Goal: Task Accomplishment & Management: Use online tool/utility

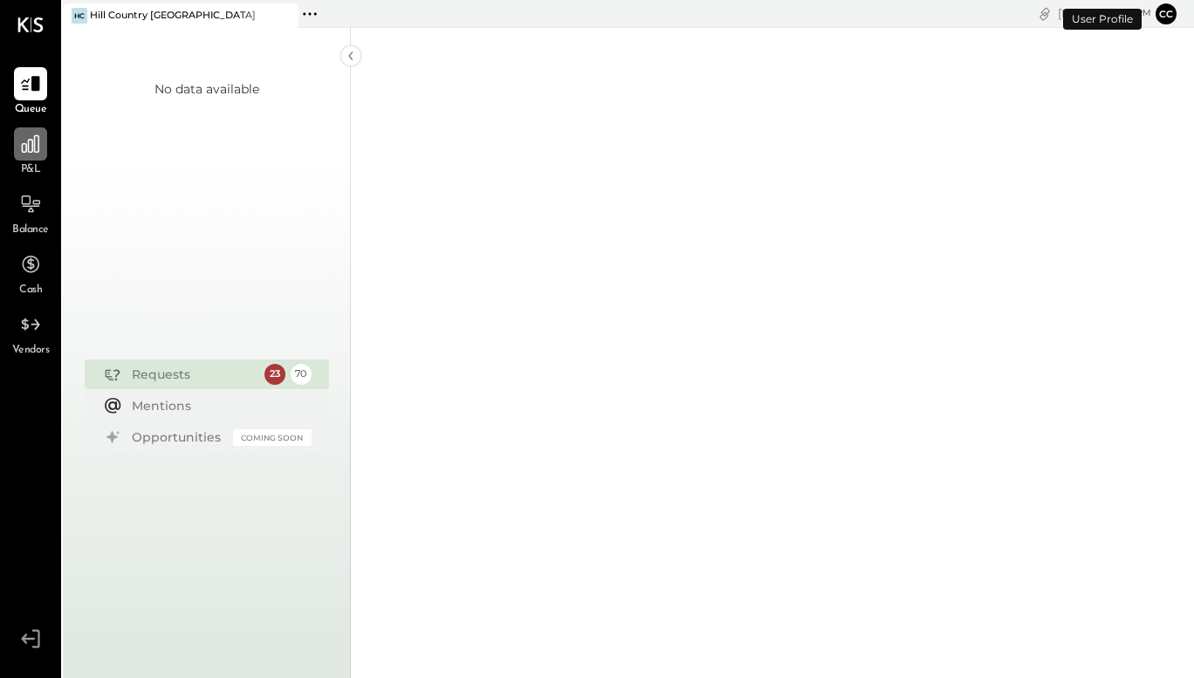
click at [40, 154] on icon at bounding box center [30, 144] width 23 height 23
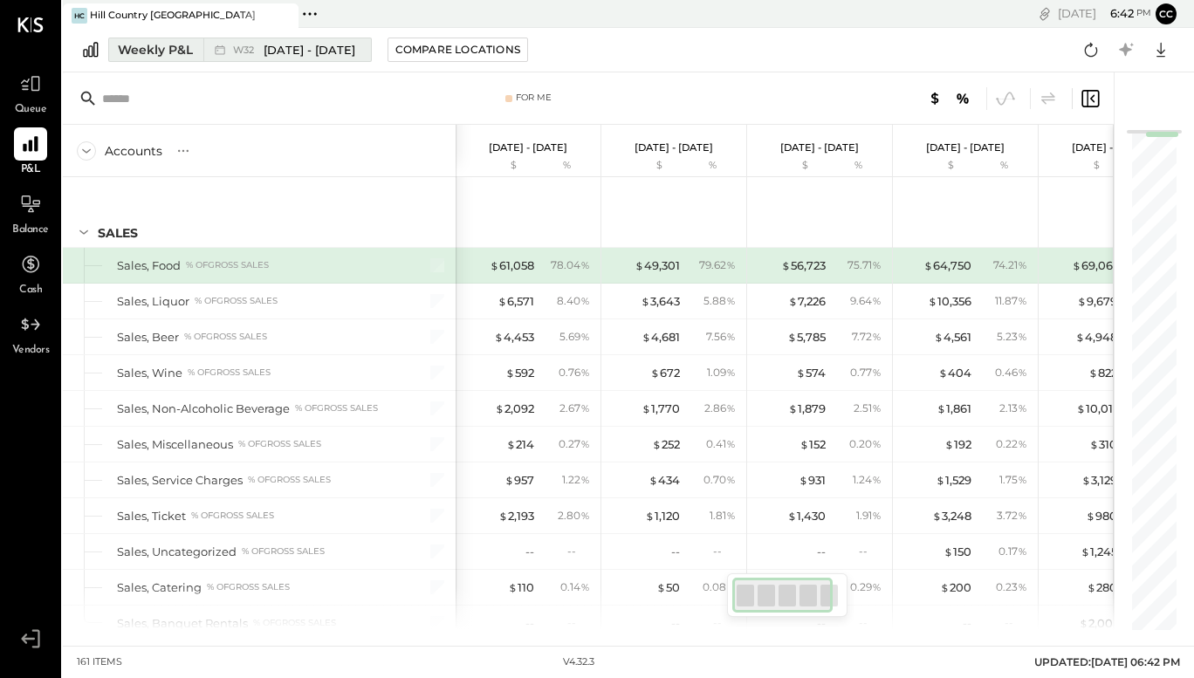
click at [268, 53] on span "[DATE] - [DATE]" at bounding box center [309, 50] width 92 height 17
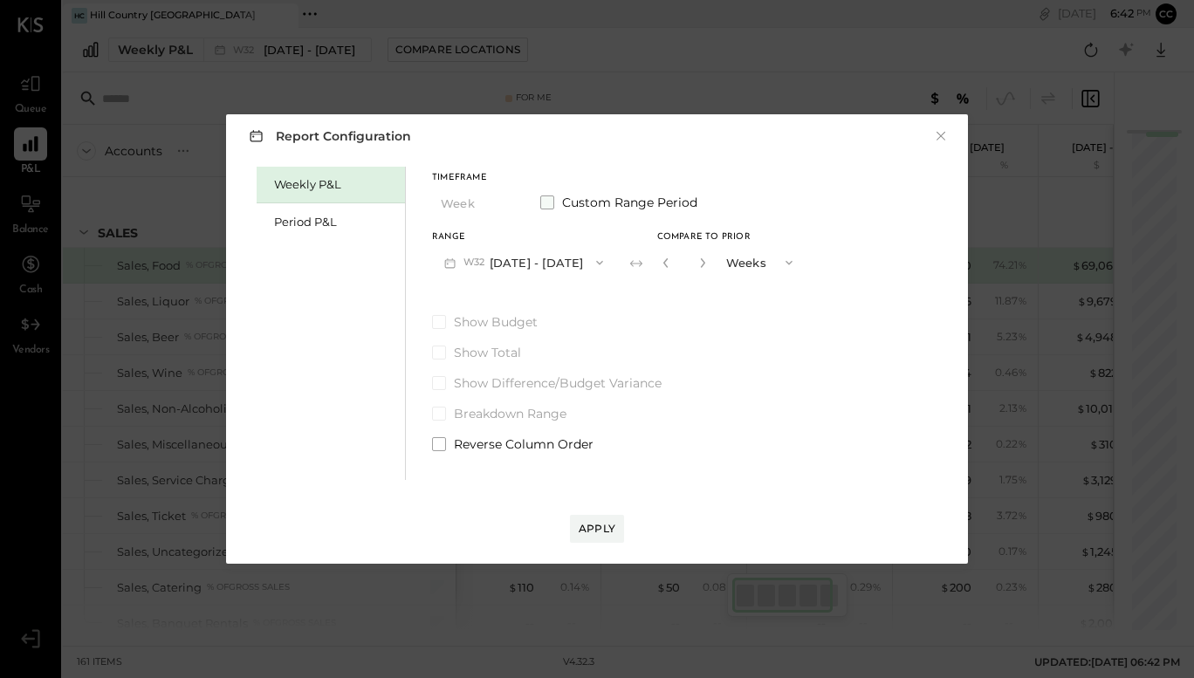
click at [548, 196] on span at bounding box center [547, 202] width 14 height 14
click at [458, 260] on icon "button" at bounding box center [450, 263] width 18 height 18
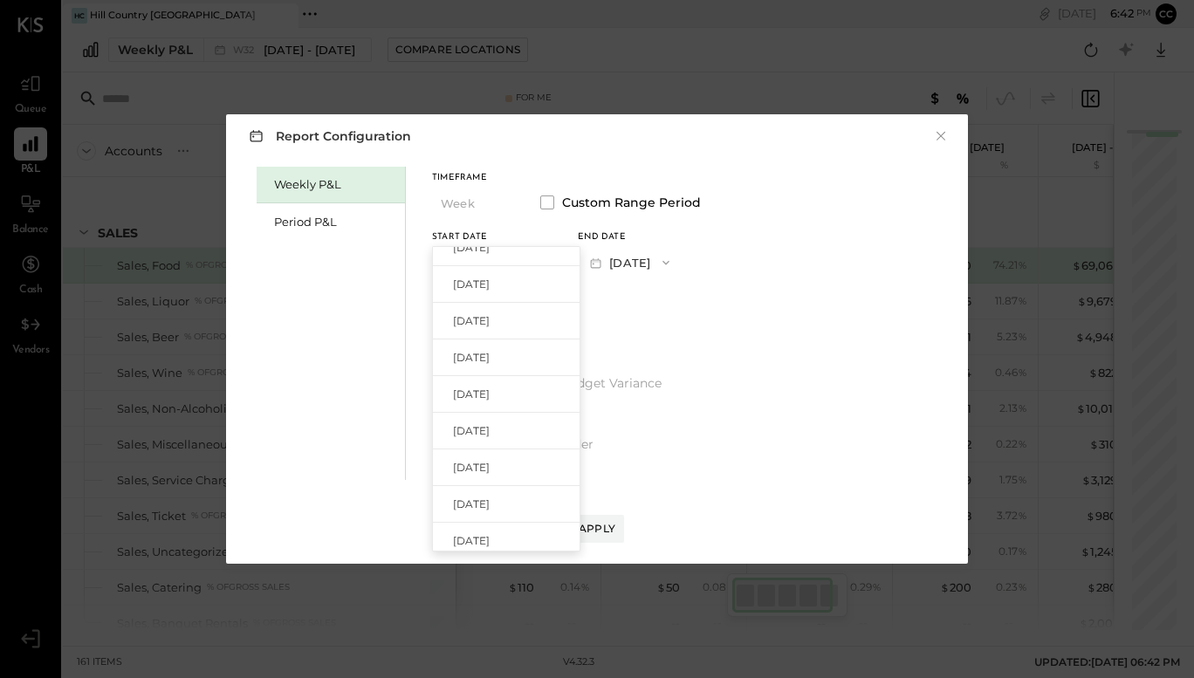
scroll to position [906, 0]
click at [489, 527] on span "[DATE]" at bounding box center [471, 531] width 37 height 15
click at [681, 257] on button "[DATE]" at bounding box center [630, 262] width 104 height 32
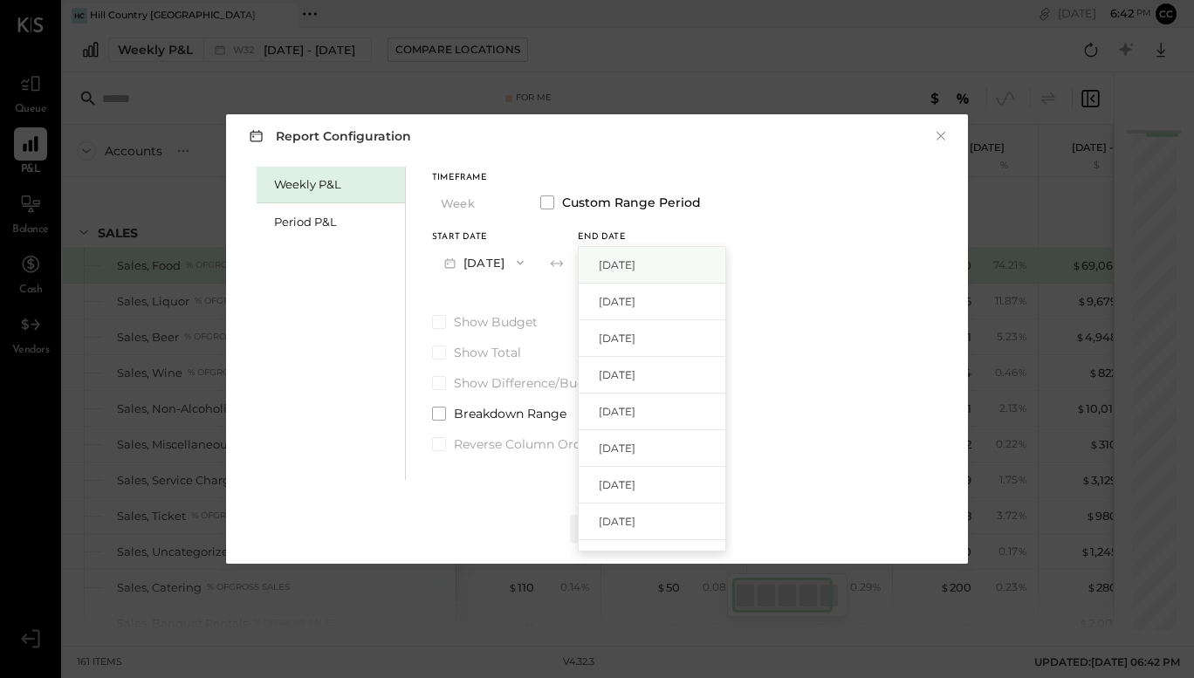
click at [635, 266] on span "[DATE]" at bounding box center [617, 264] width 37 height 15
click at [661, 312] on div "Timeframe Week Custom Range Period Start Date [DATE] End date [DATE] Show Budge…" at bounding box center [566, 310] width 269 height 286
click at [594, 527] on div "Apply" at bounding box center [596, 528] width 37 height 15
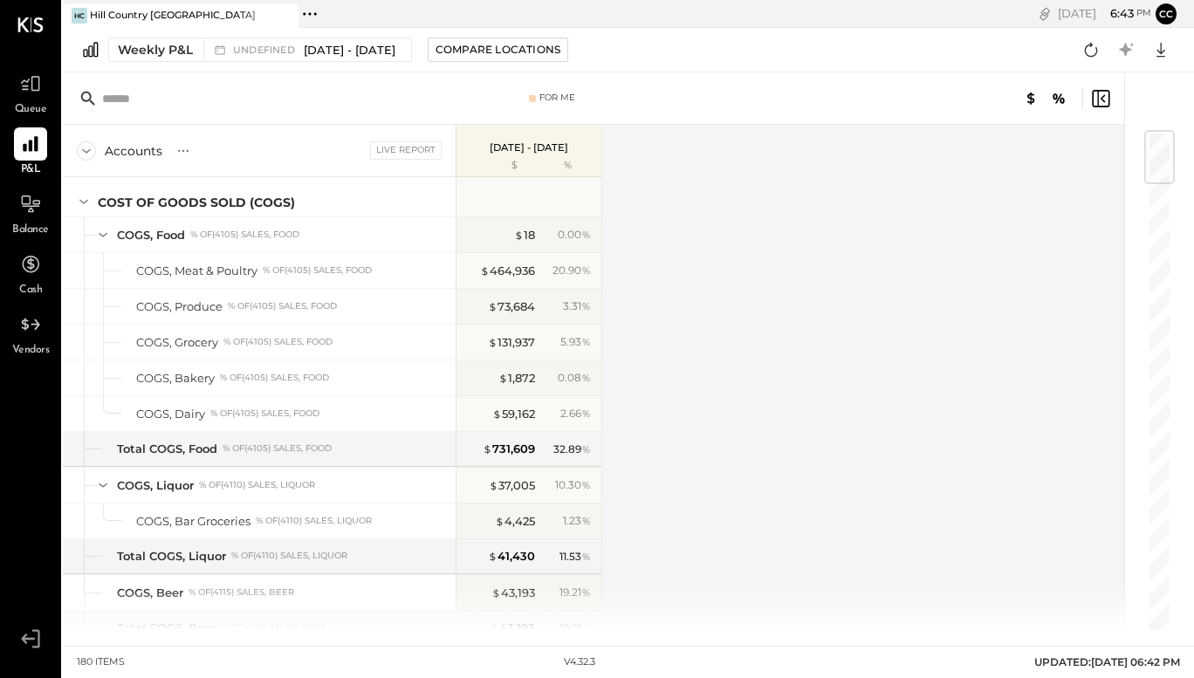
scroll to position [744, 0]
click at [595, 481] on div "10.30 %" at bounding box center [567, 485] width 57 height 16
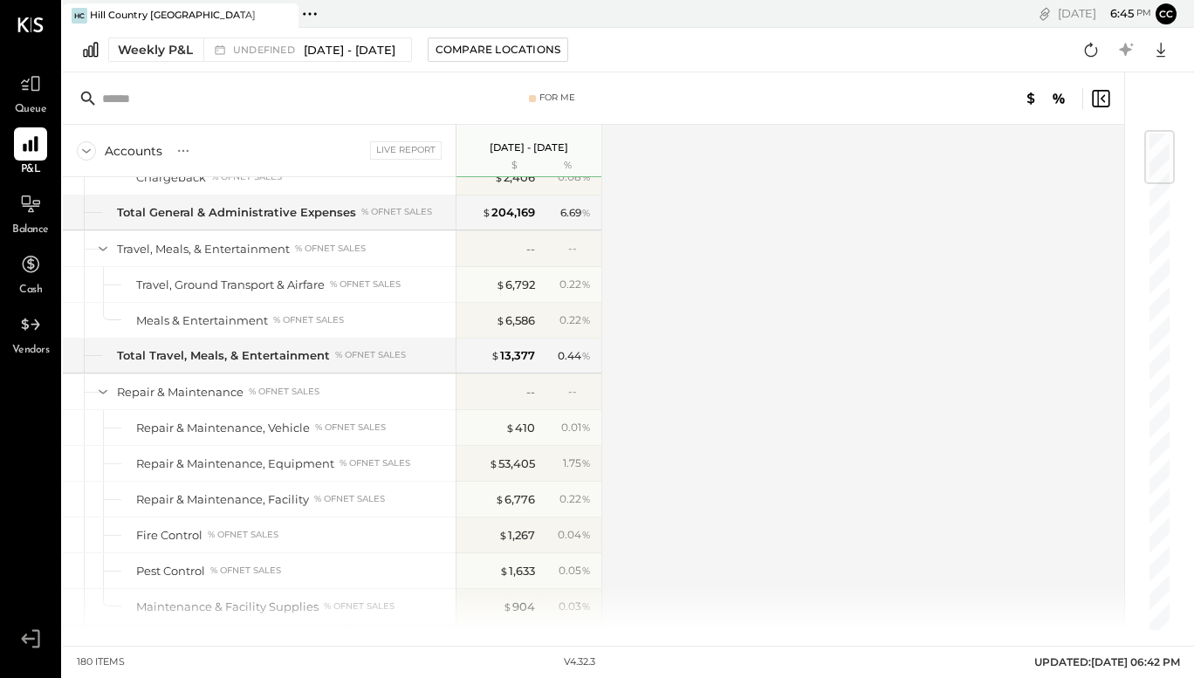
scroll to position [4309, 0]
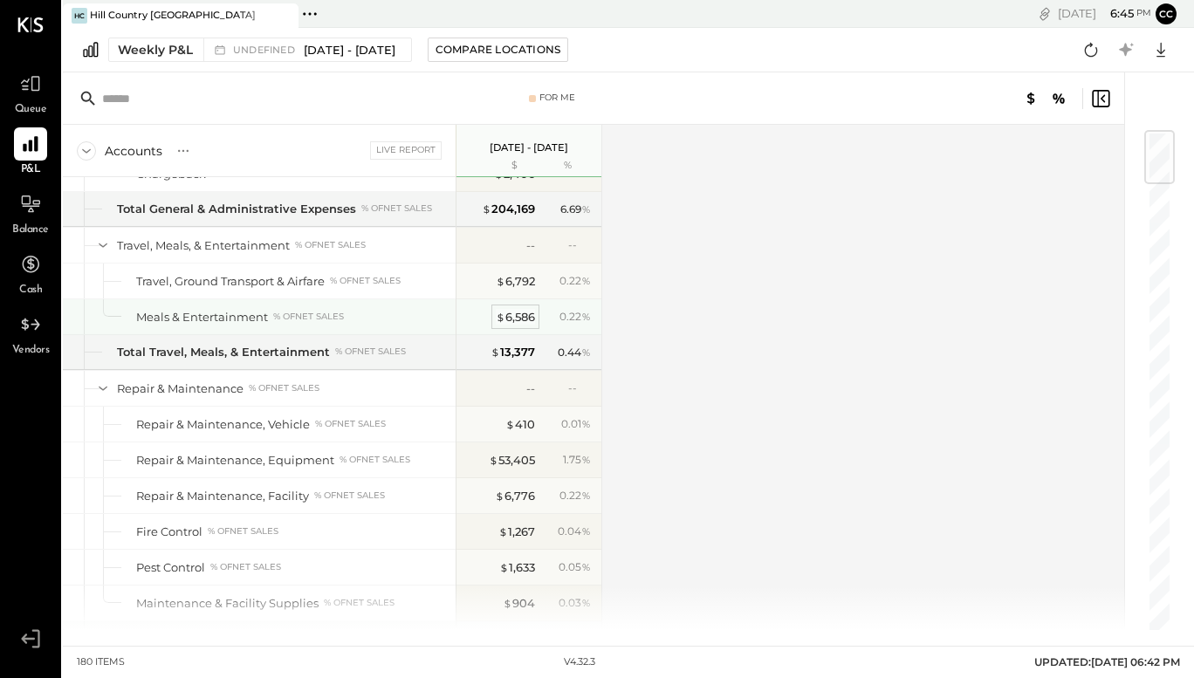
click at [509, 317] on div "$ 6,586" at bounding box center [515, 317] width 39 height 17
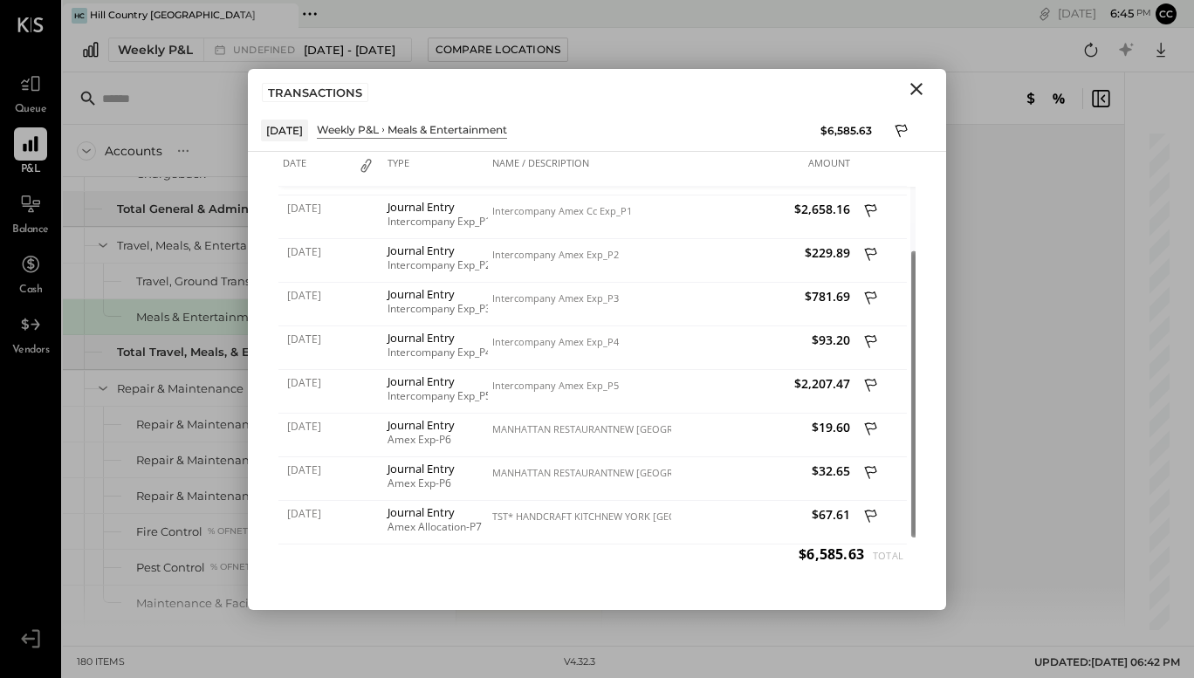
drag, startPoint x: 906, startPoint y: 387, endPoint x: 909, endPoint y: 496, distance: 109.1
click at [909, 496] on div "Date Type Name / Description Amount [DATE] Journal Entry 12.2024 Amex Charges M…" at bounding box center [596, 358] width 637 height 412
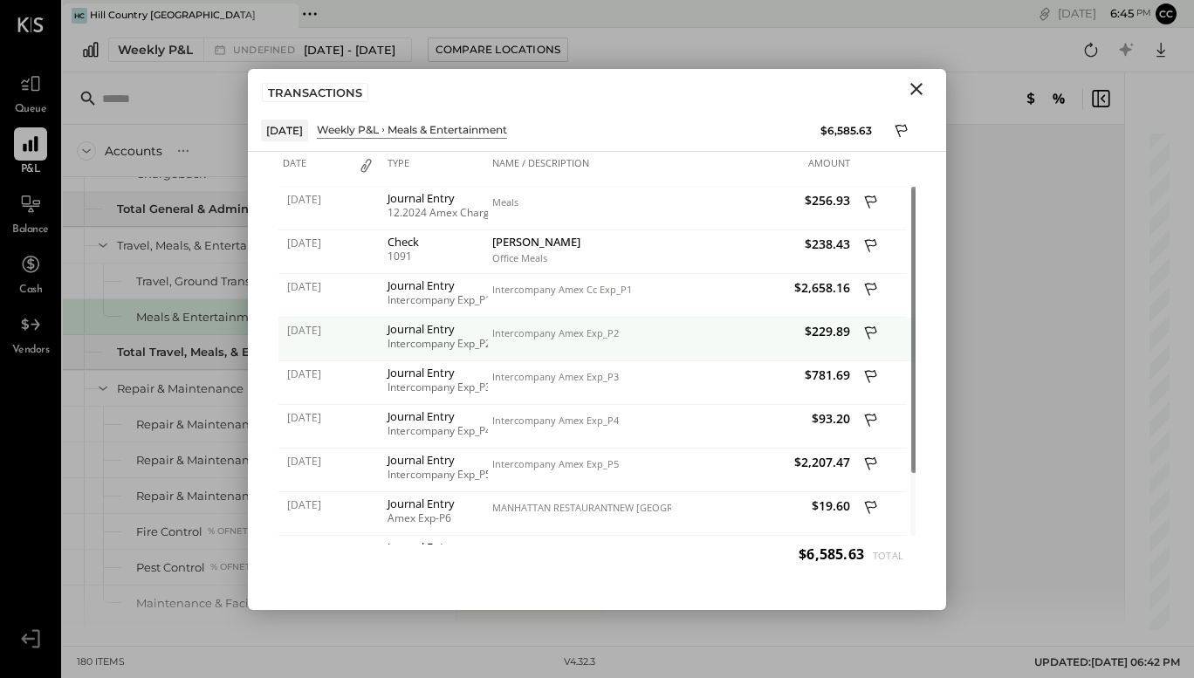
drag, startPoint x: 903, startPoint y: 438, endPoint x: 895, endPoint y: 318, distance: 119.8
click at [895, 318] on div "[DATE] Journal Entry 12.2024 Amex Charges Meals $256.93 [DATE] Check 1091 [PERS…" at bounding box center [596, 366] width 637 height 358
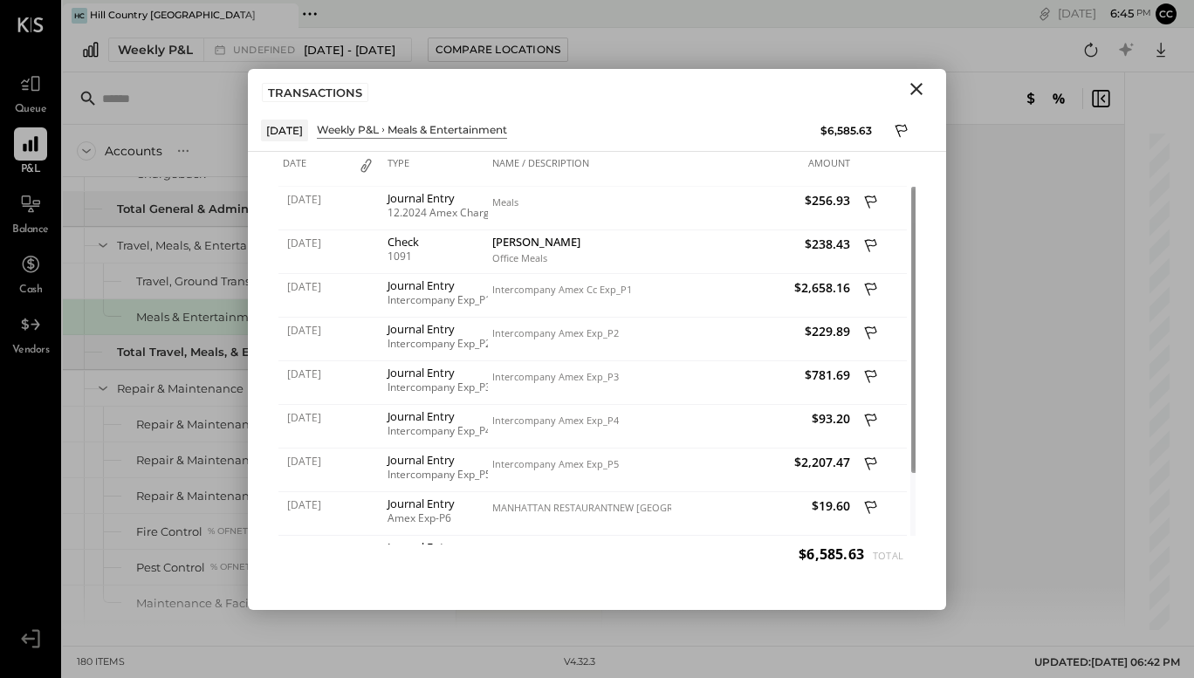
click at [917, 90] on icon "Close" at bounding box center [916, 89] width 12 height 12
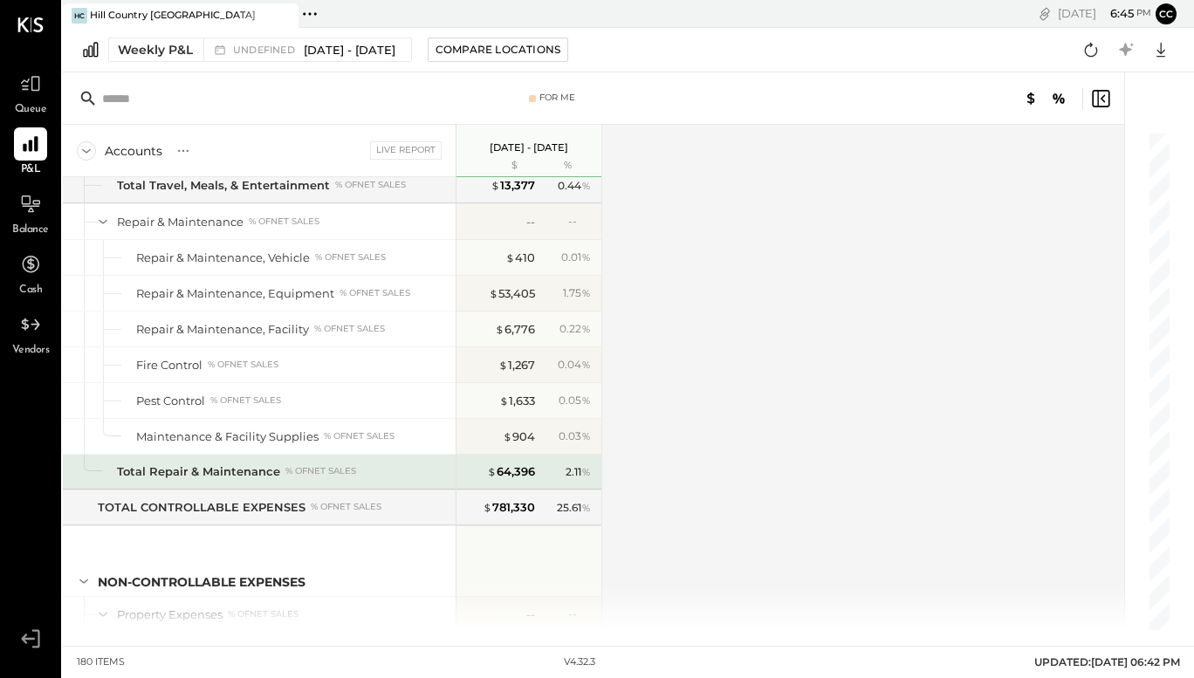
scroll to position [4480, 0]
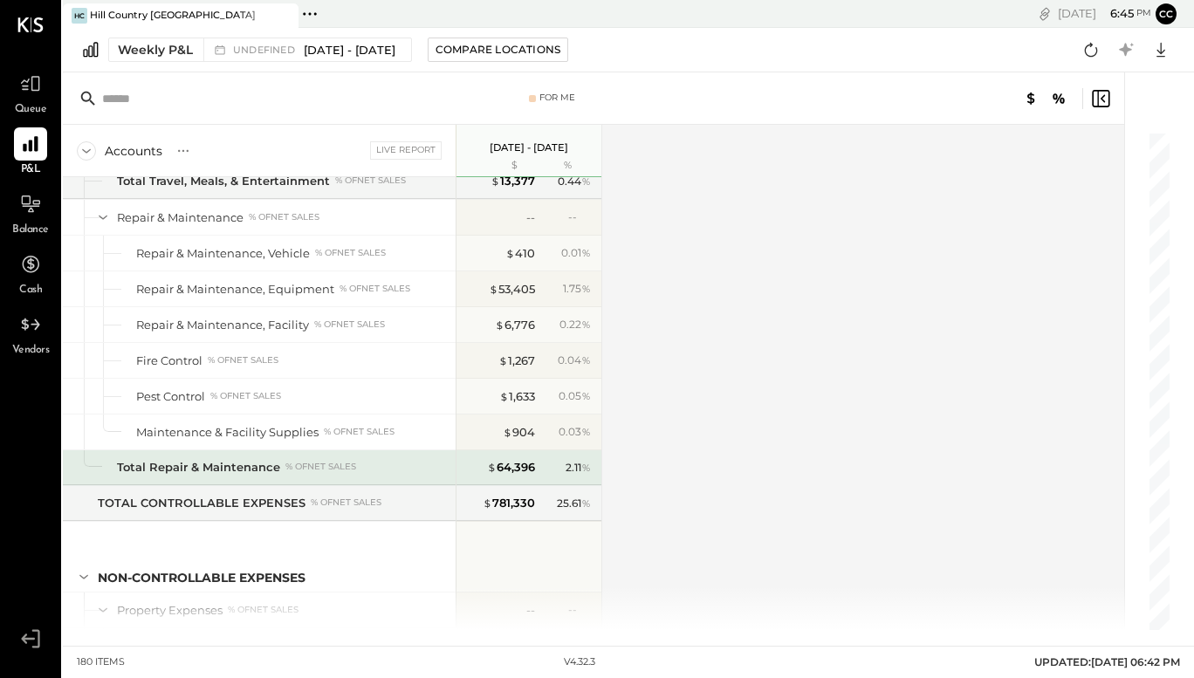
click at [540, 537] on div at bounding box center [530, 554] width 131 height 65
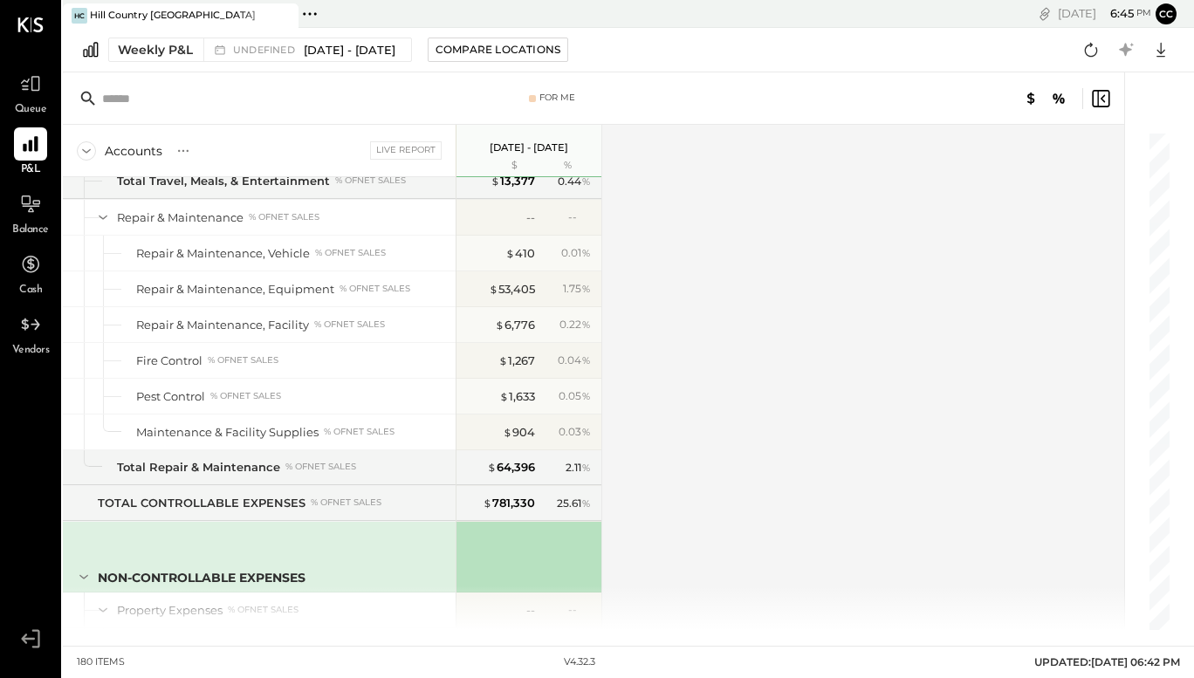
click at [529, 524] on div at bounding box center [530, 554] width 131 height 65
click at [520, 502] on div "$ 781,330" at bounding box center [508, 503] width 52 height 17
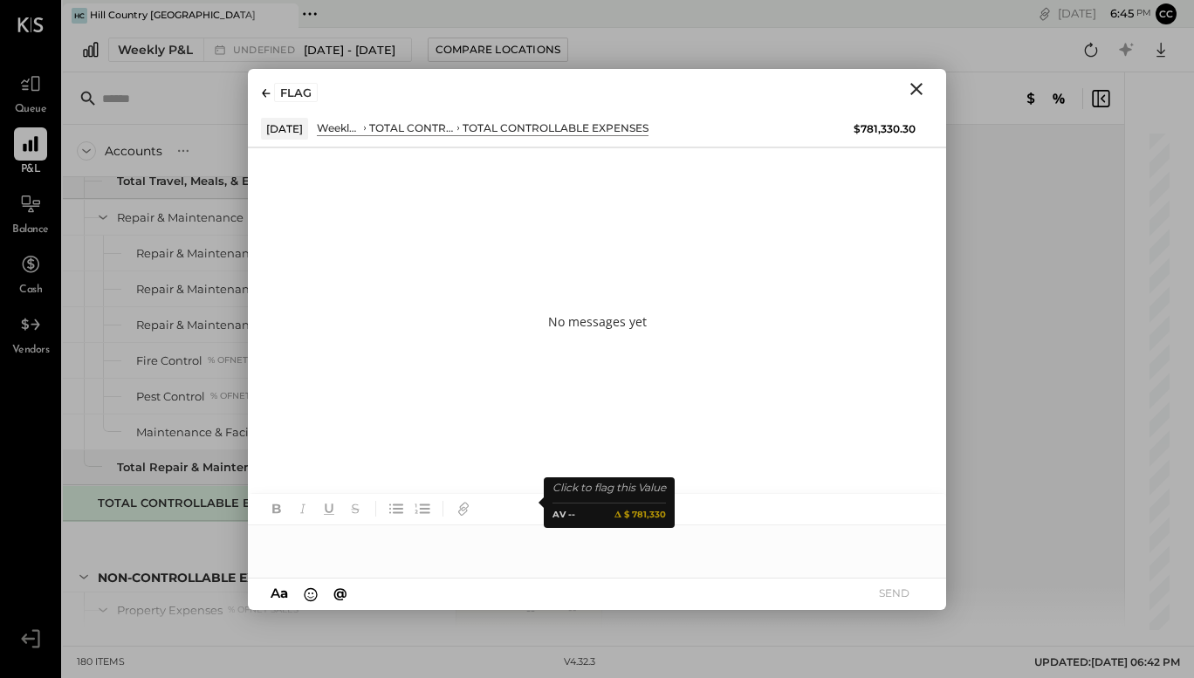
click at [916, 90] on icon "Close" at bounding box center [916, 89] width 21 height 21
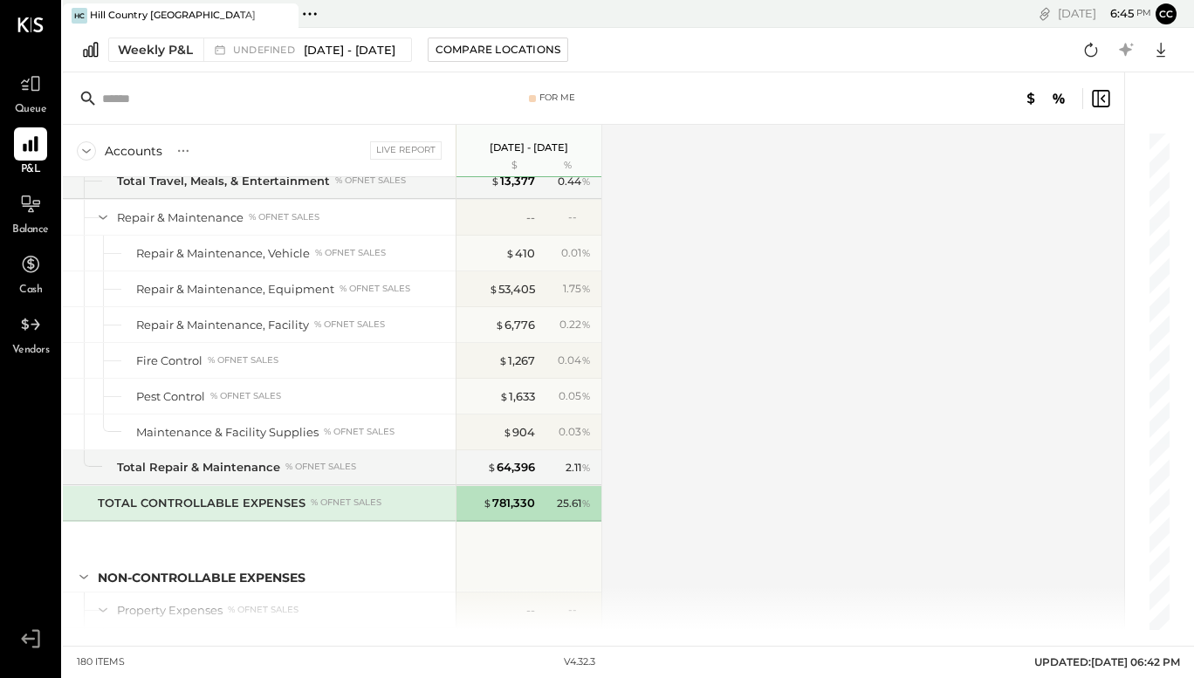
click at [924, 97] on div at bounding box center [916, 98] width 387 height 21
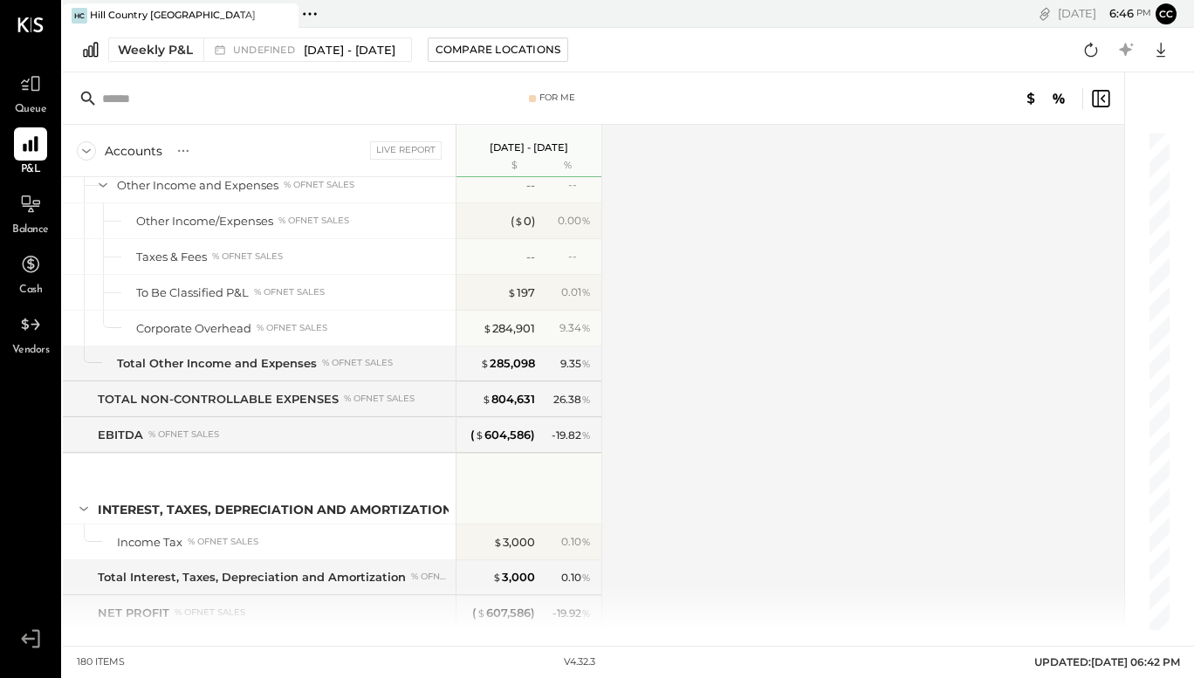
scroll to position [5272, 0]
